Goal: Navigation & Orientation: Find specific page/section

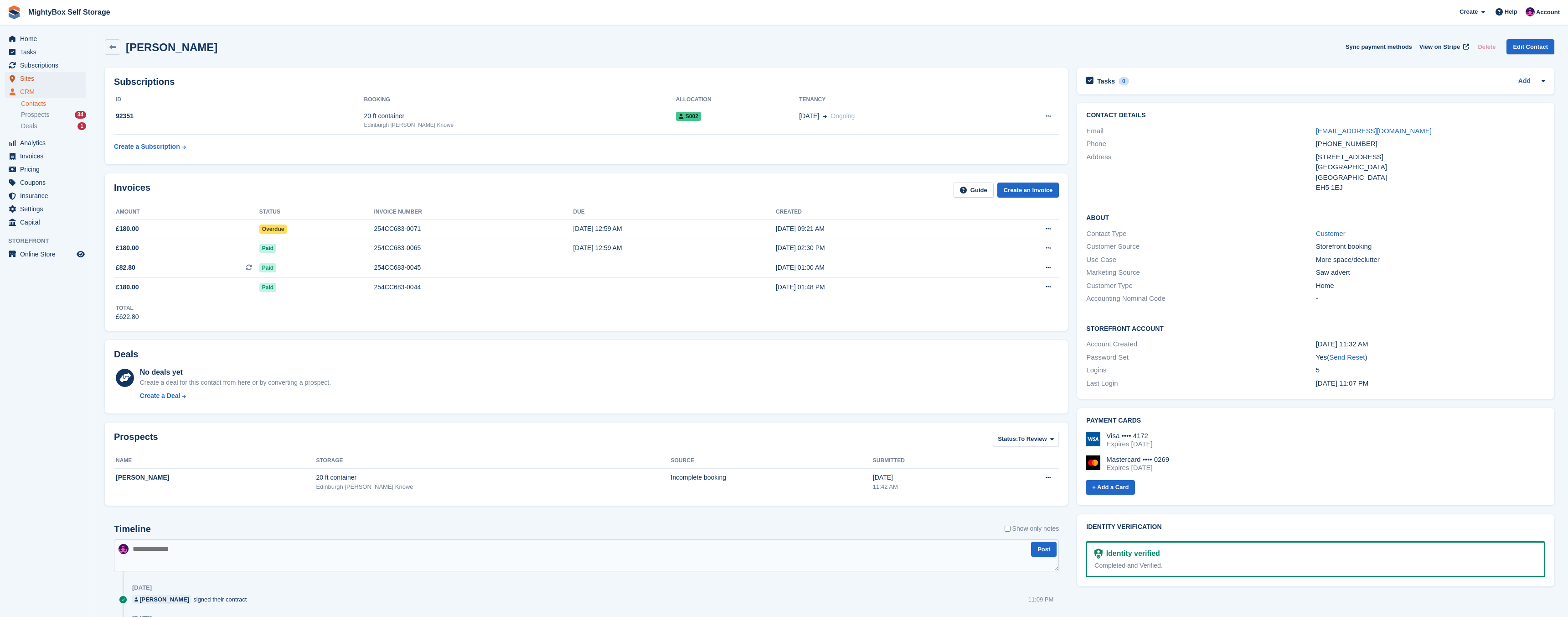
click at [35, 80] on span "Sites" at bounding box center [47, 78] width 55 height 13
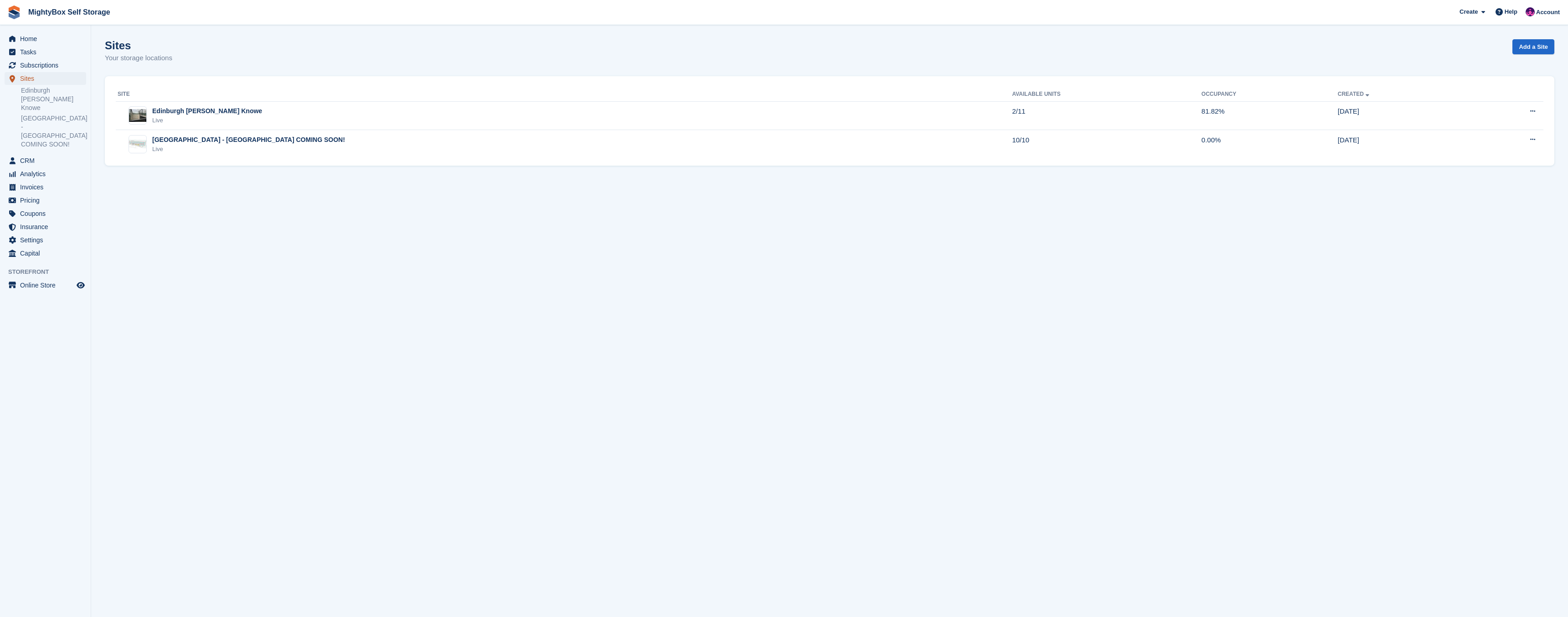
click at [37, 77] on span "Sites" at bounding box center [47, 78] width 55 height 13
click at [35, 154] on span "CRM" at bounding box center [47, 160] width 55 height 13
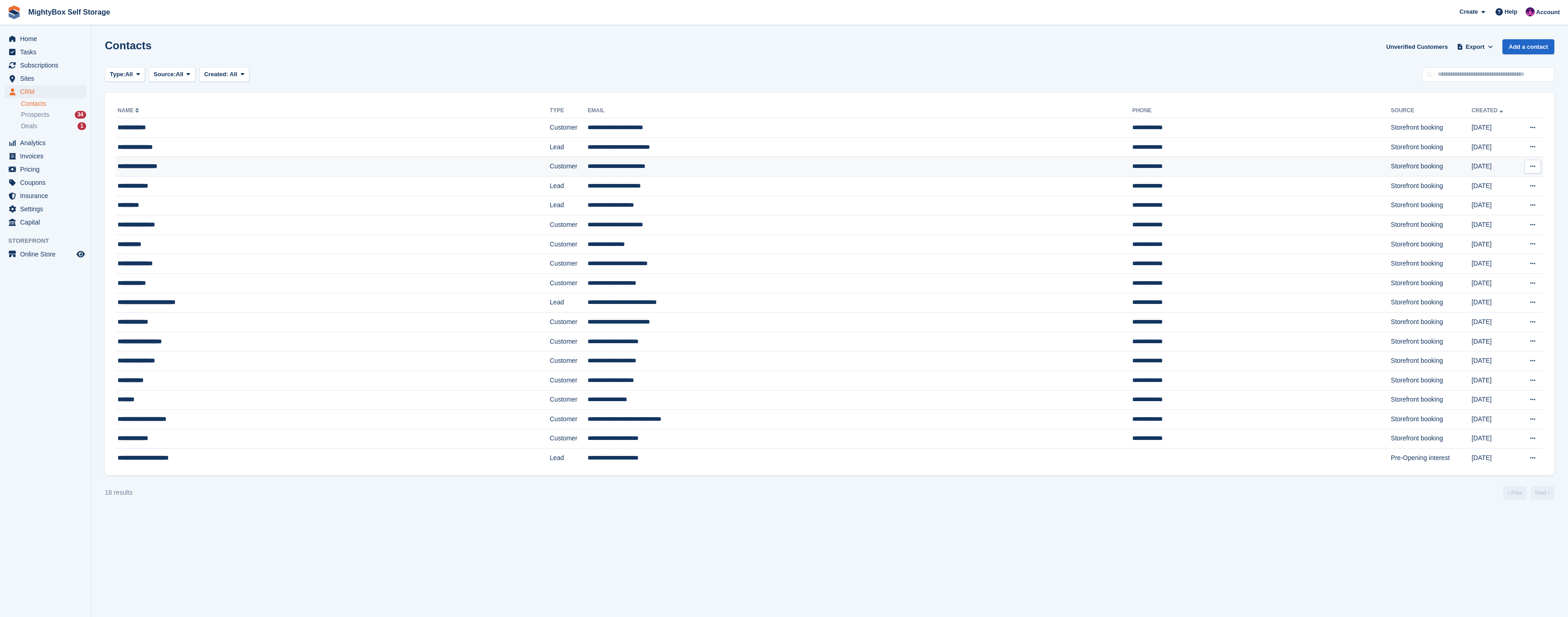
click at [160, 170] on div "**********" at bounding box center [274, 166] width 315 height 9
